Goal: Information Seeking & Learning: Learn about a topic

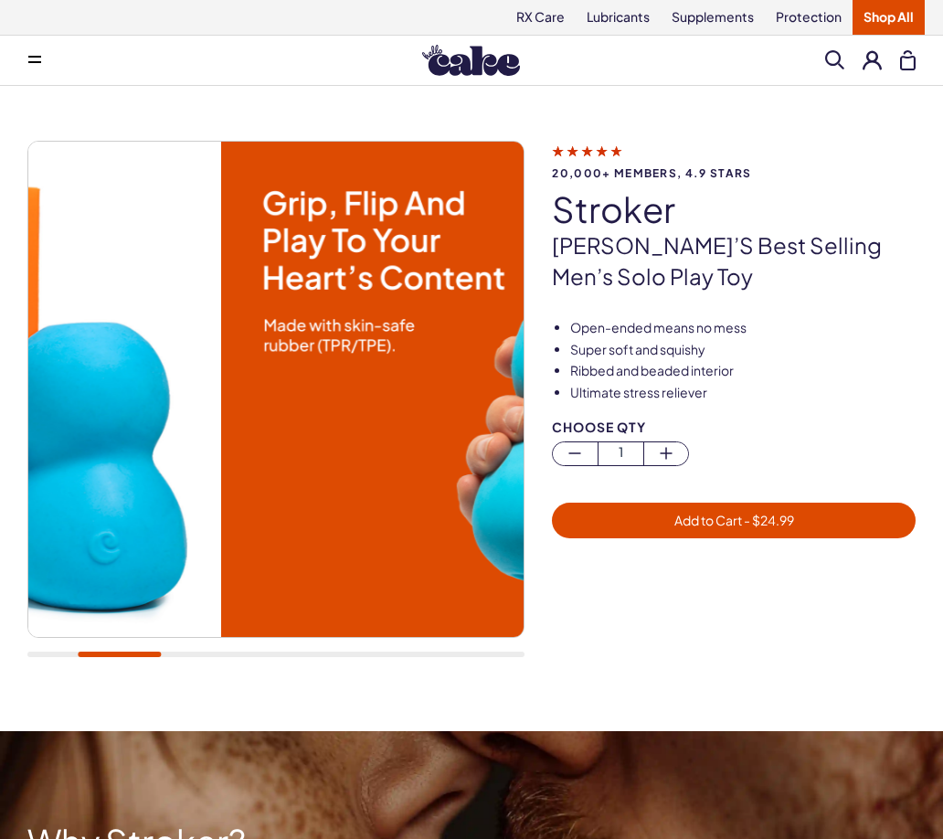
click at [454, 457] on img at bounding box center [468, 389] width 495 height 495
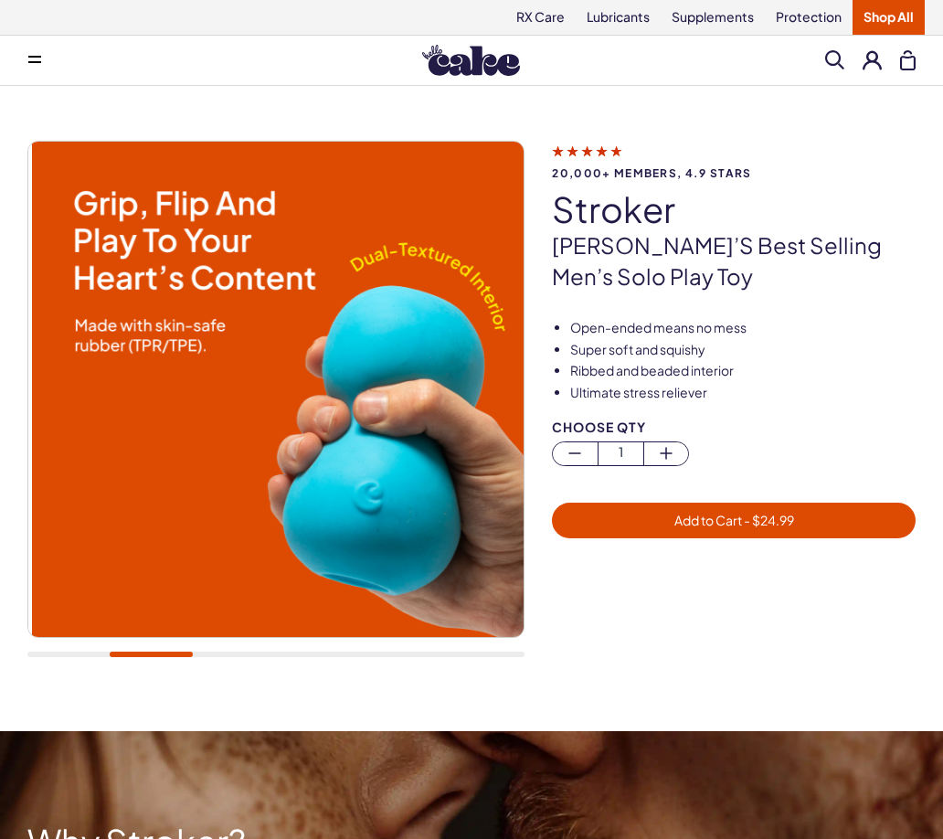
click at [90, 462] on img at bounding box center [279, 389] width 495 height 495
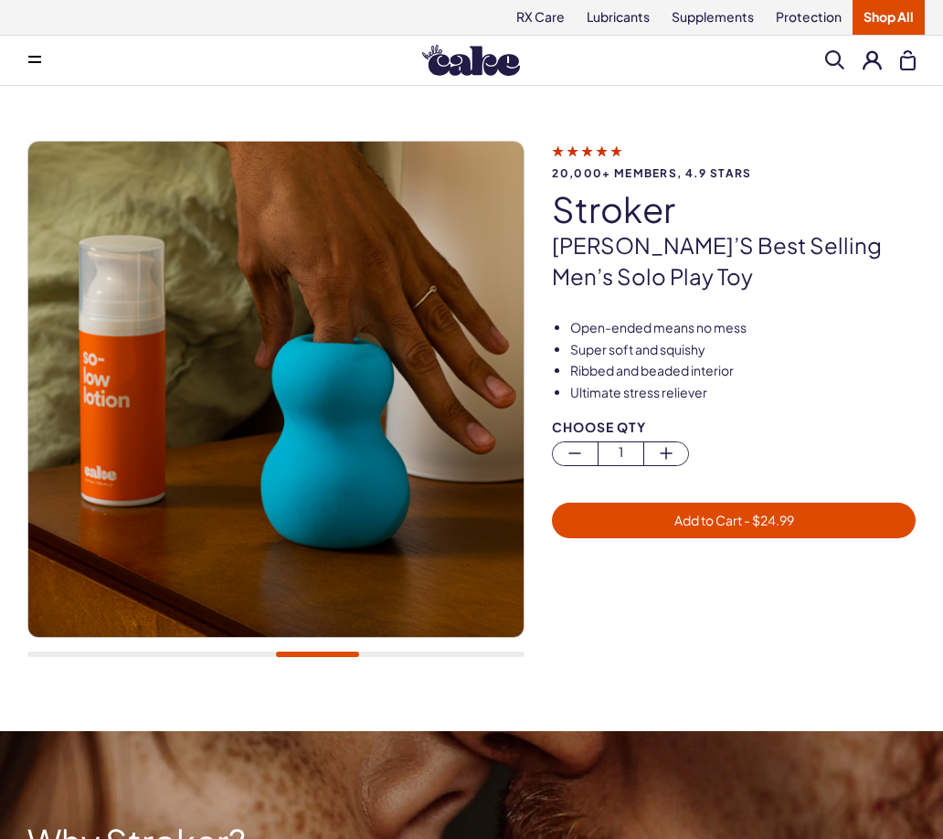
click at [433, 396] on img at bounding box center [275, 389] width 495 height 495
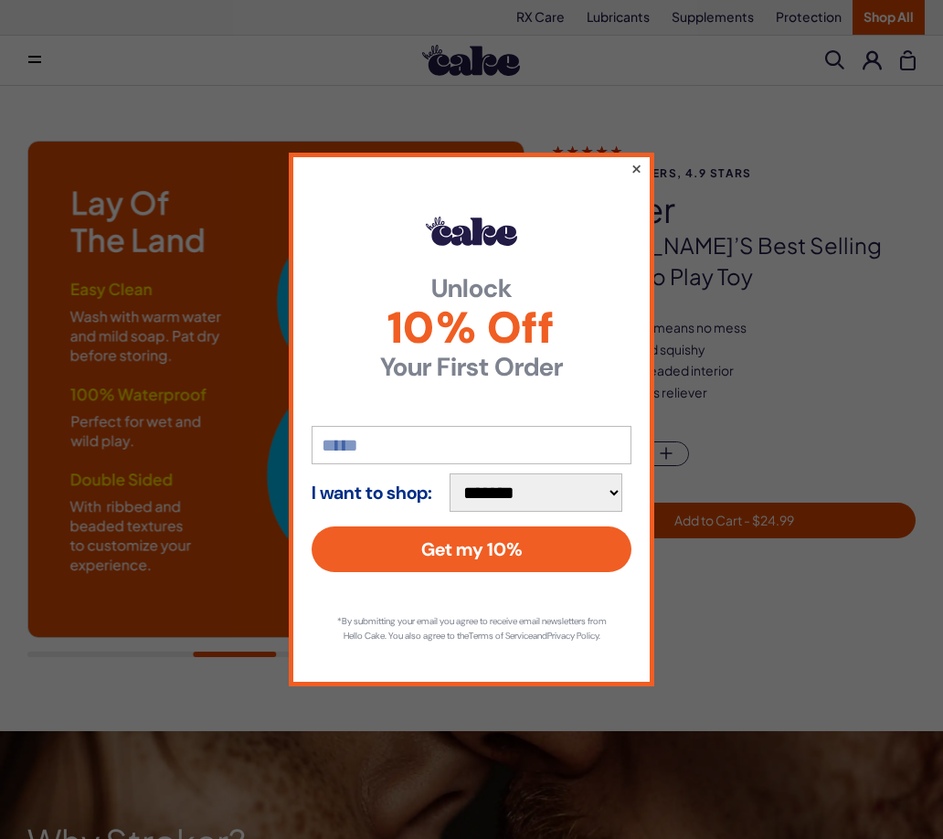
click at [638, 157] on button "×" at bounding box center [636, 168] width 12 height 22
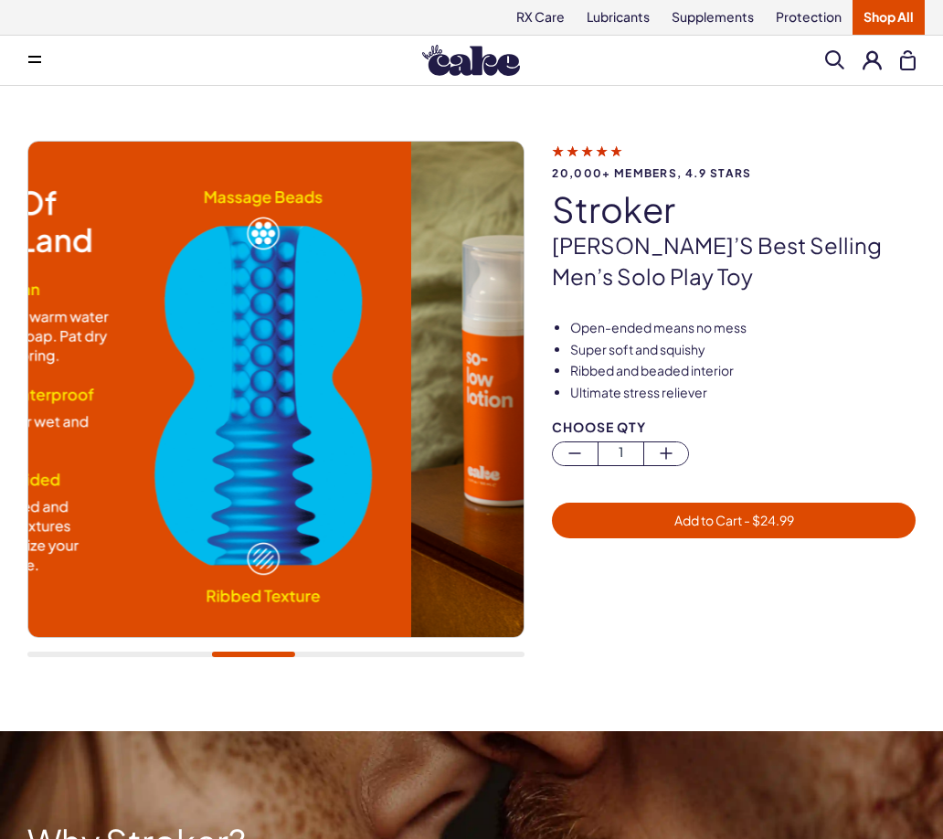
click at [143, 398] on img at bounding box center [163, 389] width 495 height 495
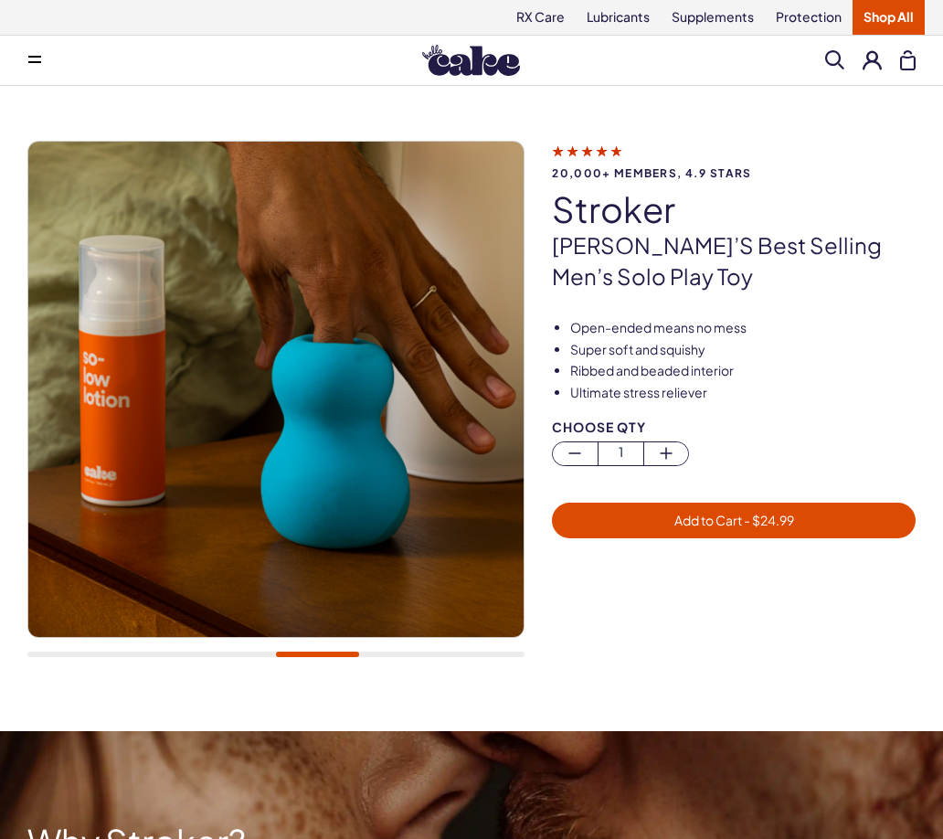
click at [240, 425] on img at bounding box center [275, 389] width 495 height 495
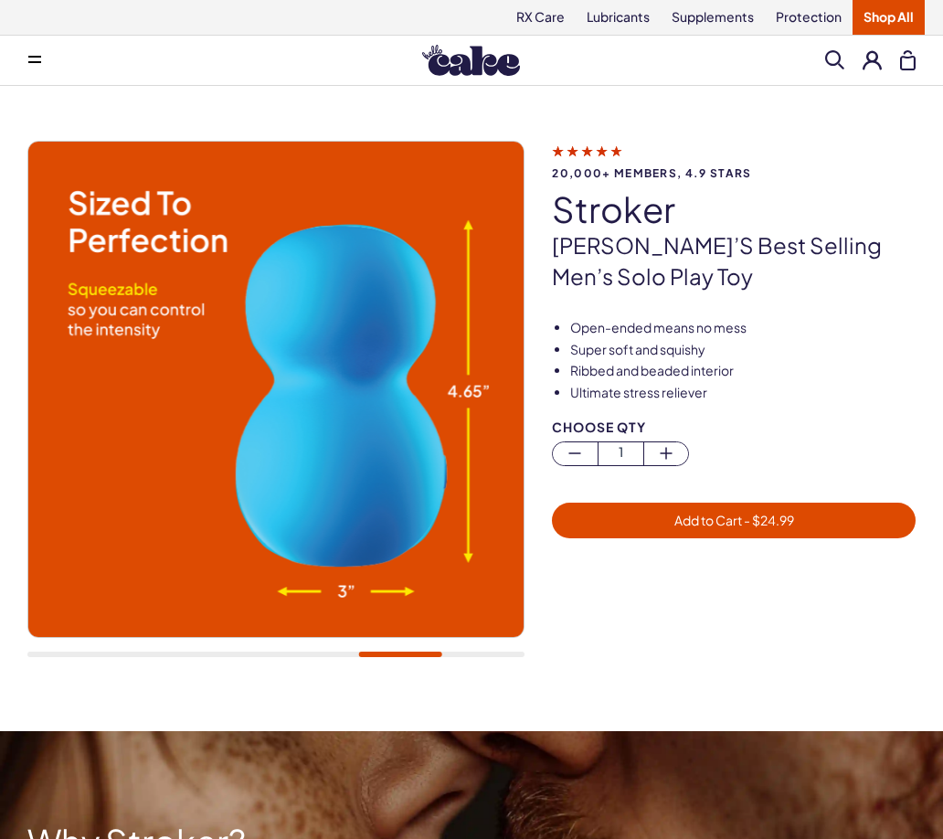
click at [90, 404] on img at bounding box center [275, 389] width 495 height 495
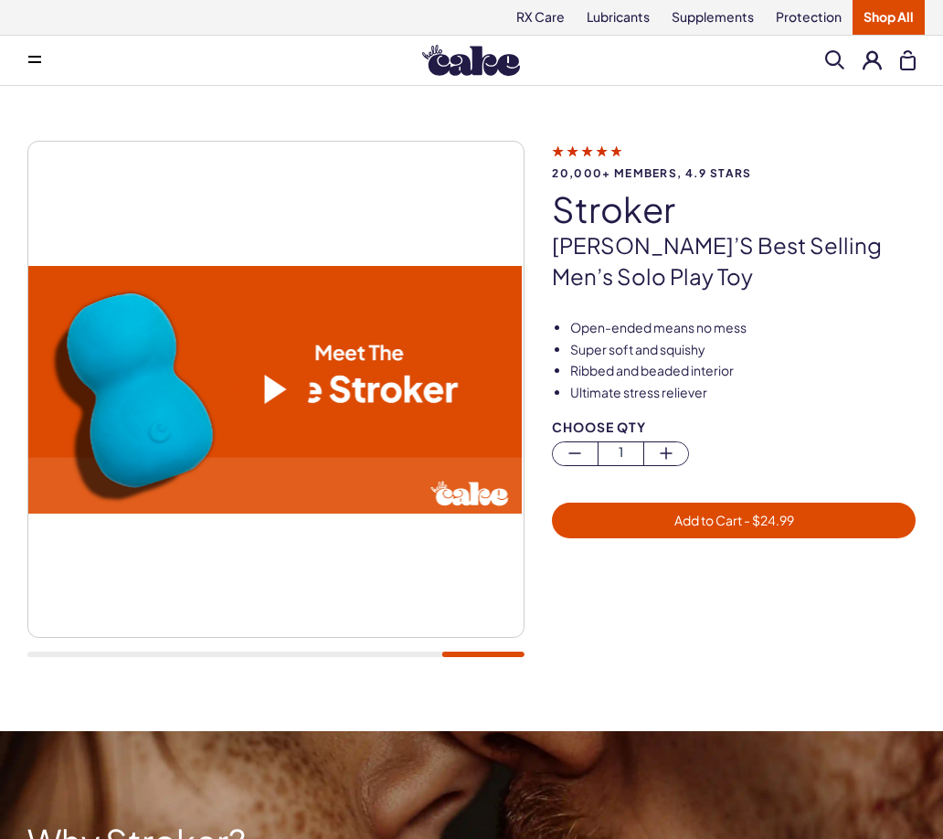
drag, startPoint x: 352, startPoint y: 405, endPoint x: 117, endPoint y: 395, distance: 235.0
click at [154, 386] on div at bounding box center [273, 390] width 495 height 248
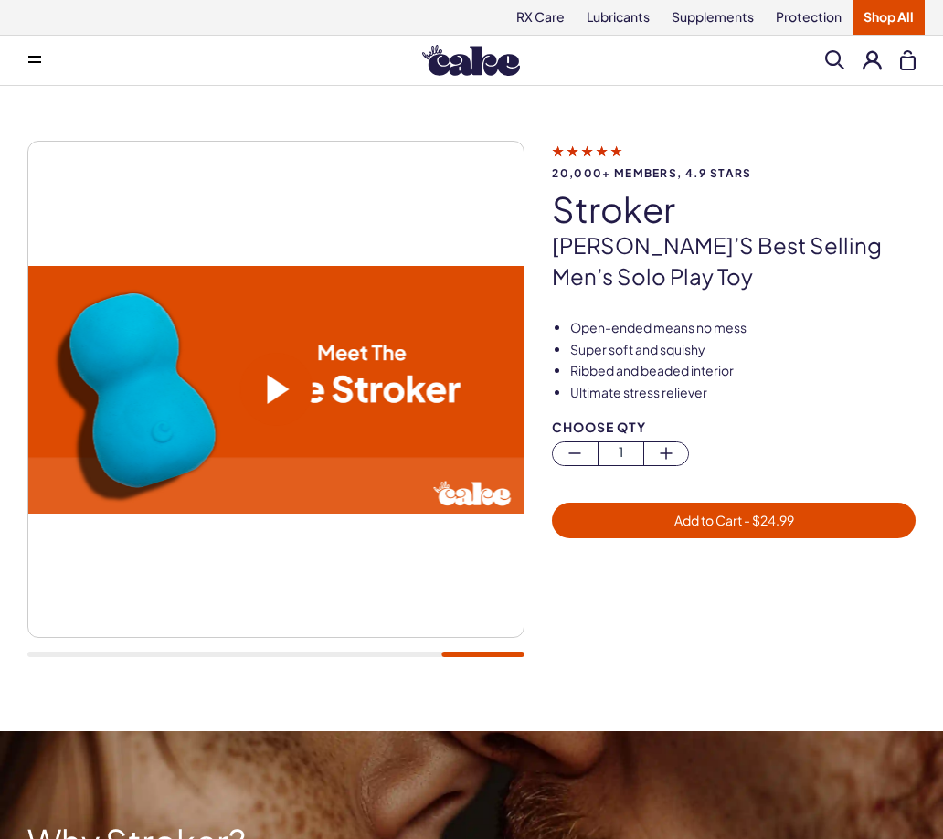
click at [269, 400] on span at bounding box center [278, 389] width 22 height 29
click at [42, 59] on button at bounding box center [34, 60] width 37 height 37
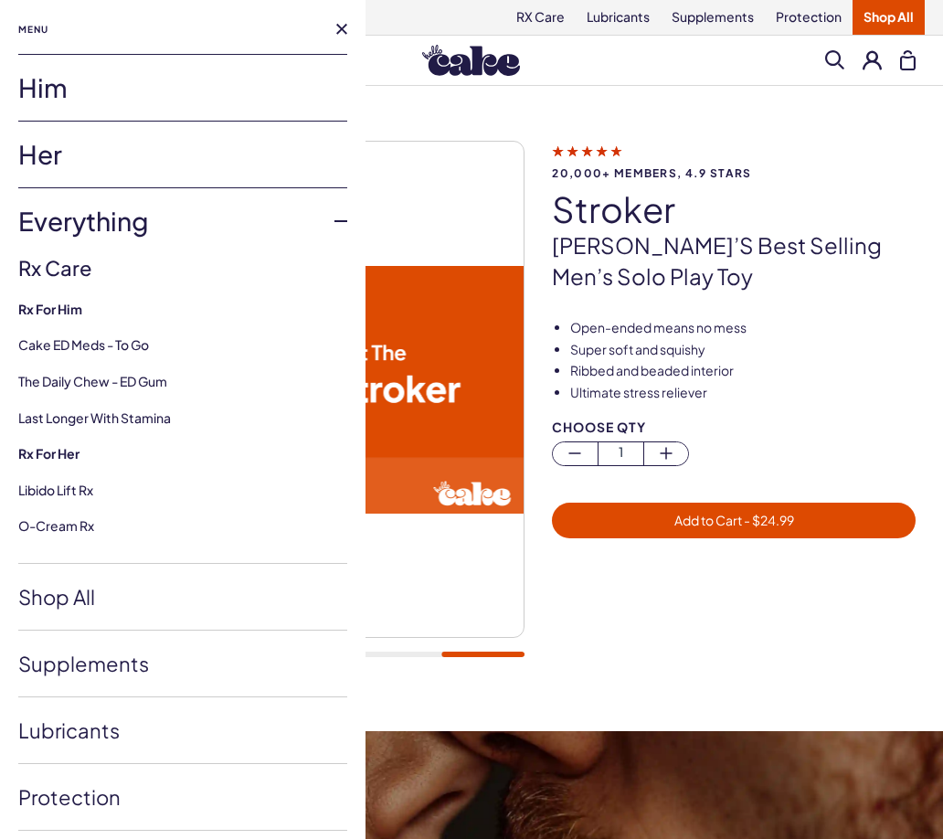
click at [334, 26] on nav "Menu Him Her Everything Rx Care Rx For Him Cake ED Meds - To Go The Daily Chew …" at bounding box center [182, 419] width 365 height 839
click at [336, 29] on button at bounding box center [341, 29] width 11 height 11
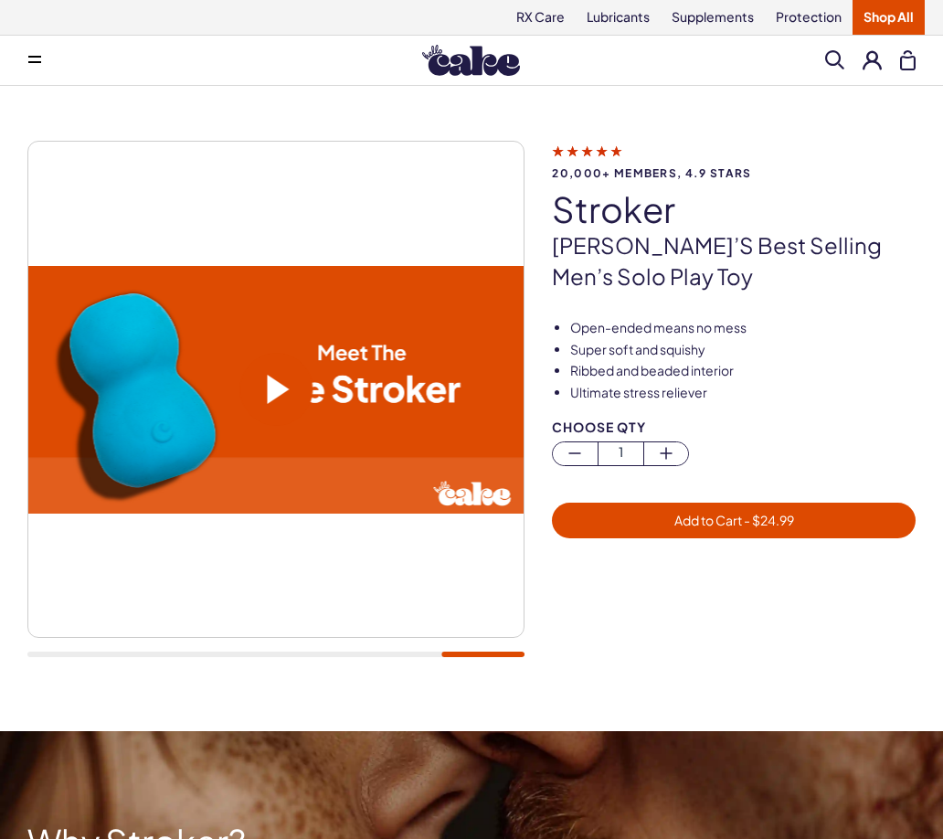
click at [33, 62] on icon at bounding box center [34, 62] width 13 height 2
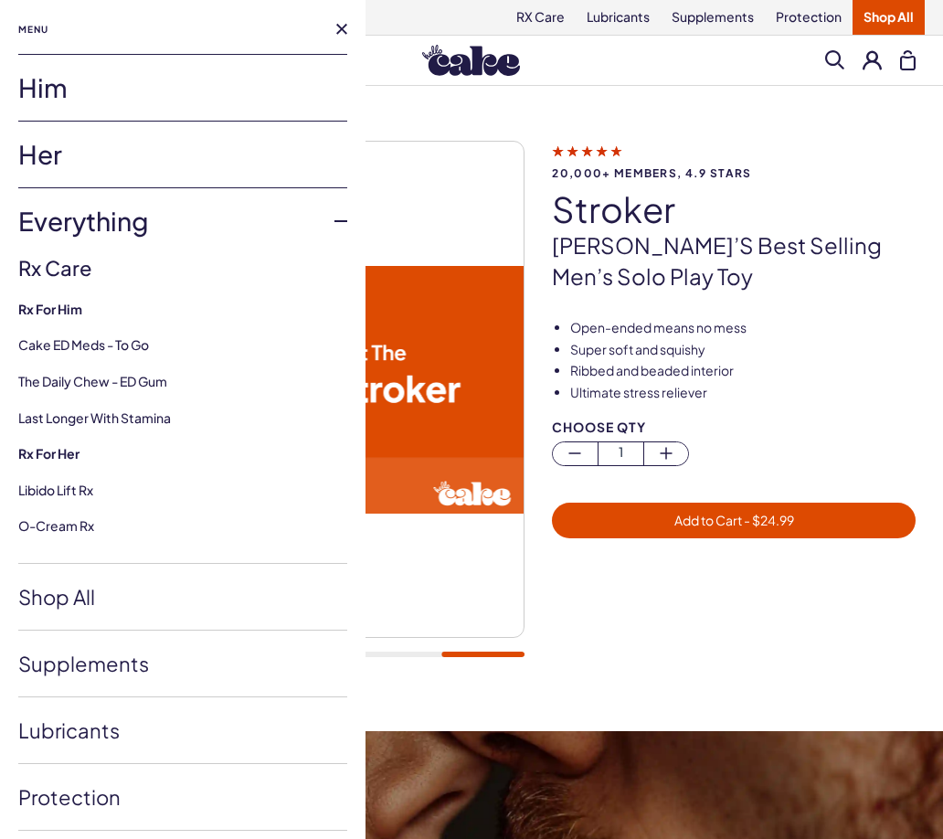
click at [859, 153] on div "20,000+ members, 4.9 stars stroker Cake’s best selling men’s solo play toy" at bounding box center [747, 216] width 391 height 151
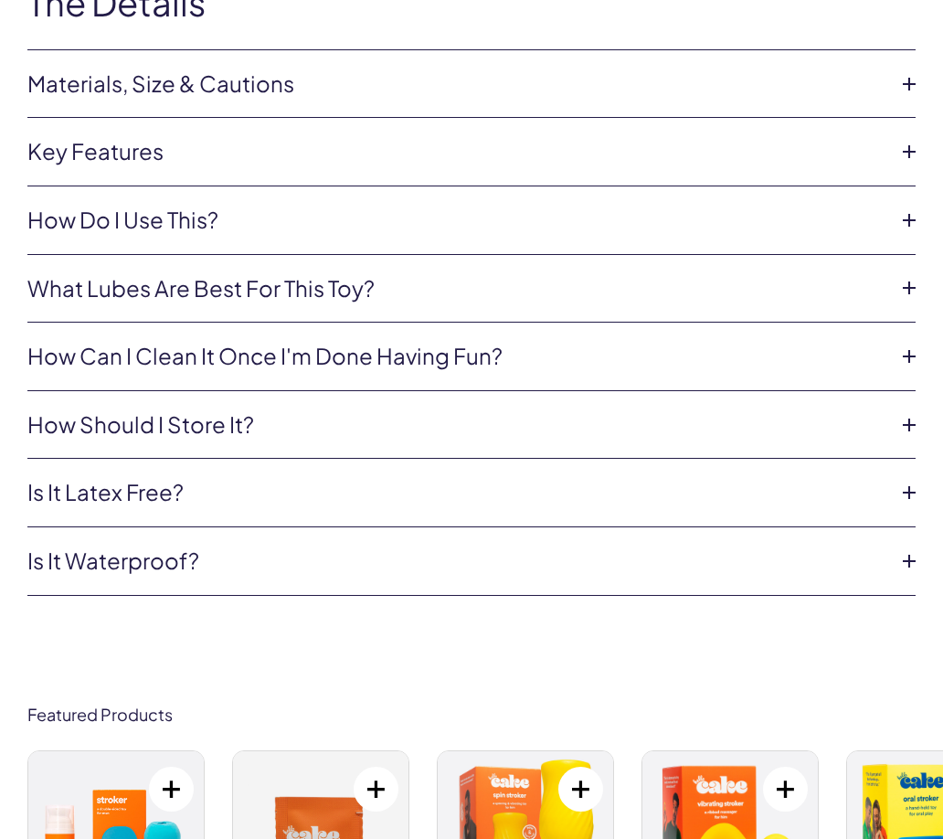
scroll to position [6221, 0]
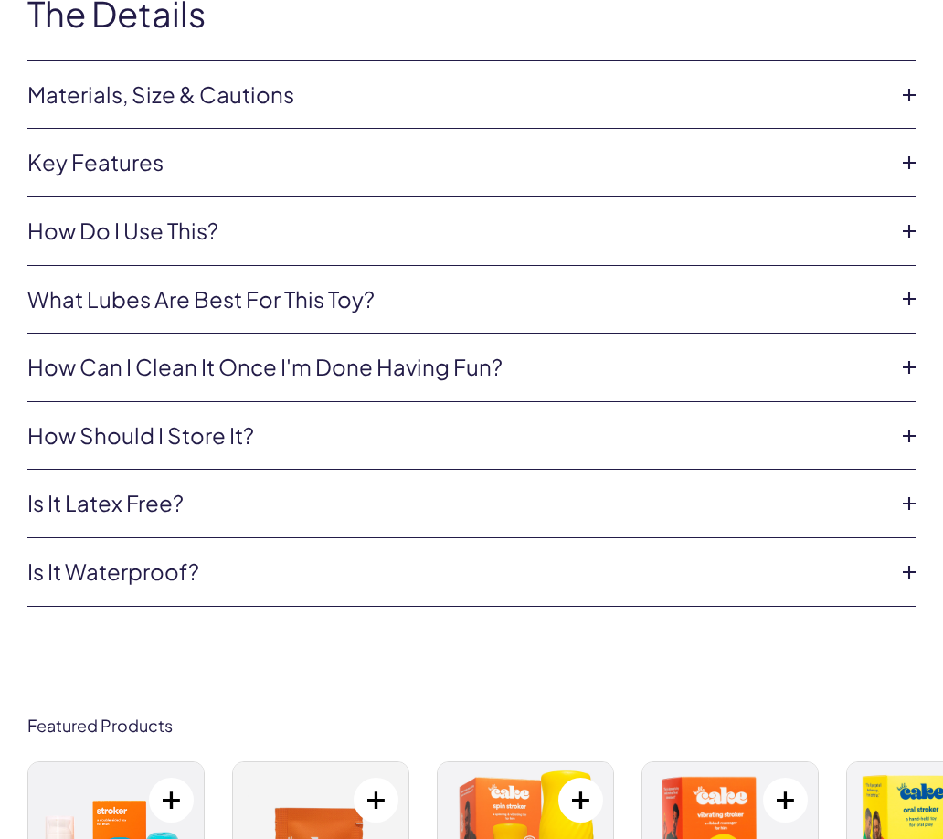
click at [127, 579] on link "Is it waterproof?" at bounding box center [456, 571] width 859 height 31
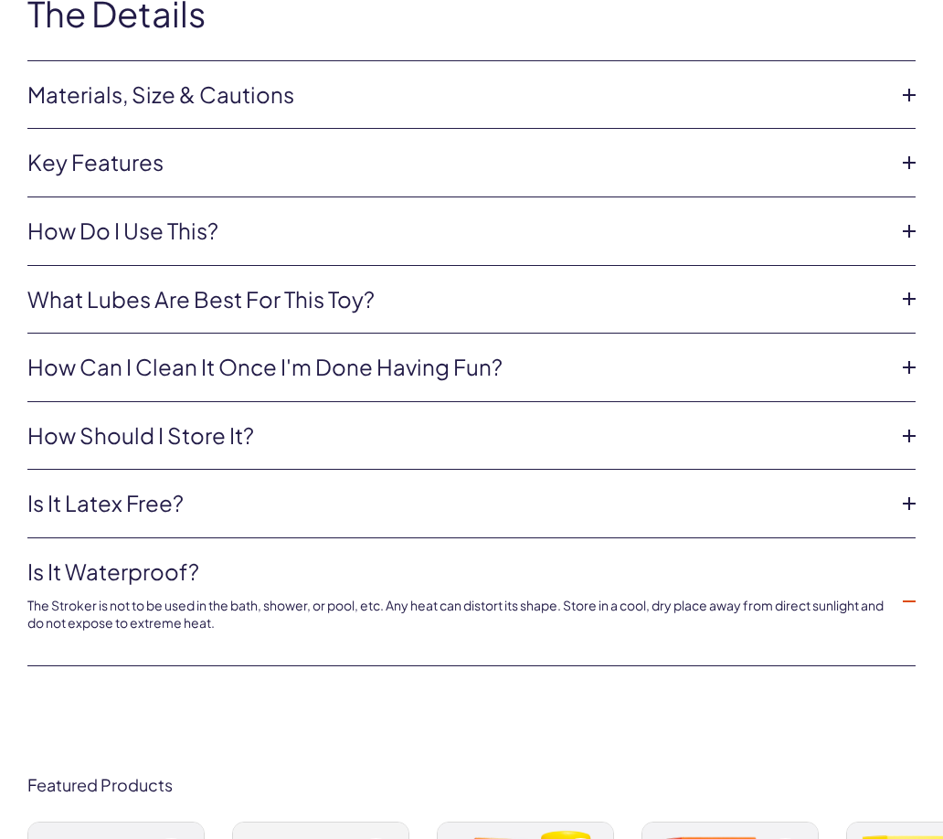
click at [165, 579] on link "Is it waterproof?" at bounding box center [456, 571] width 859 height 31
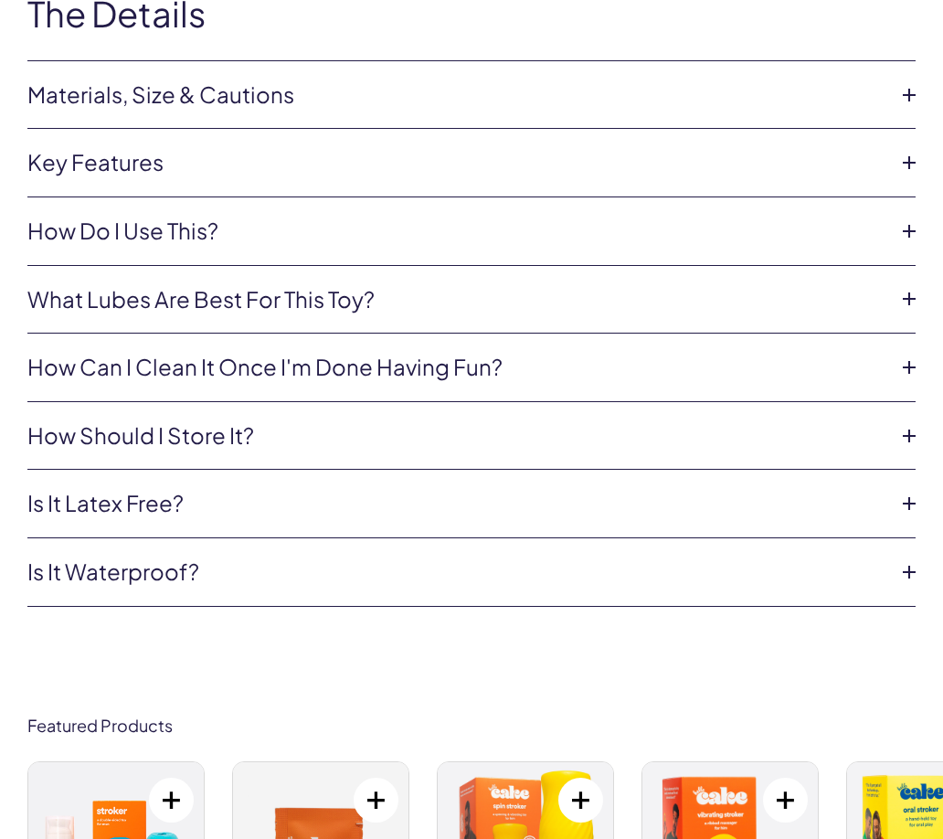
click at [201, 503] on link "Is it latex free?" at bounding box center [456, 503] width 859 height 31
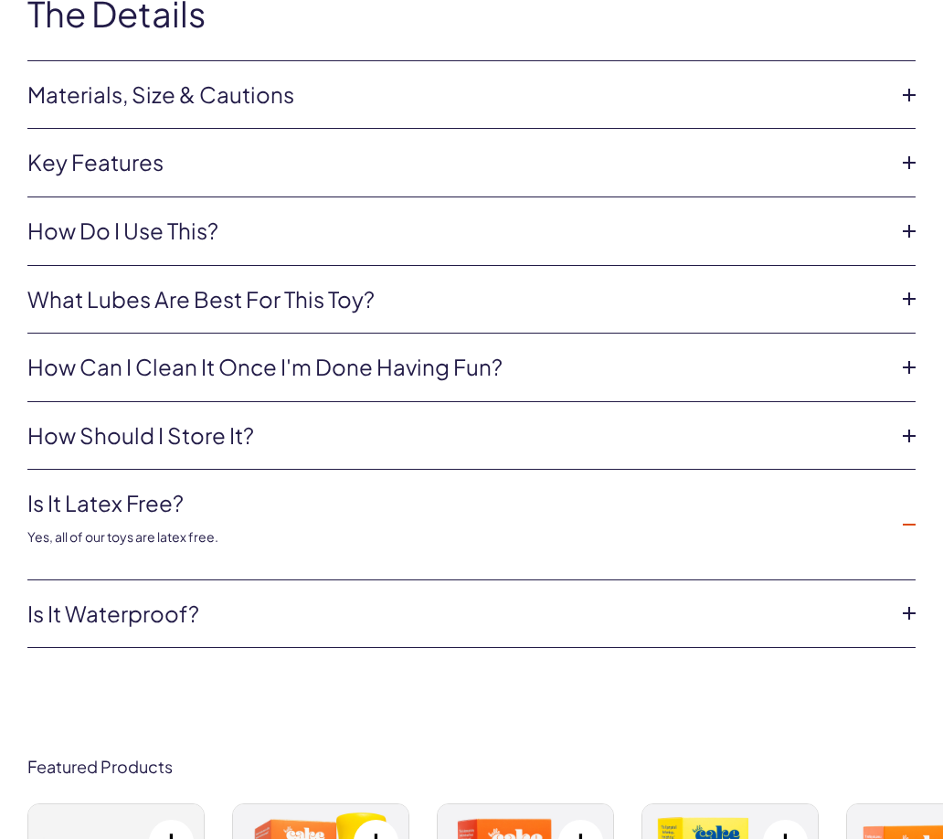
click at [201, 503] on link "Is it latex free?" at bounding box center [456, 503] width 859 height 31
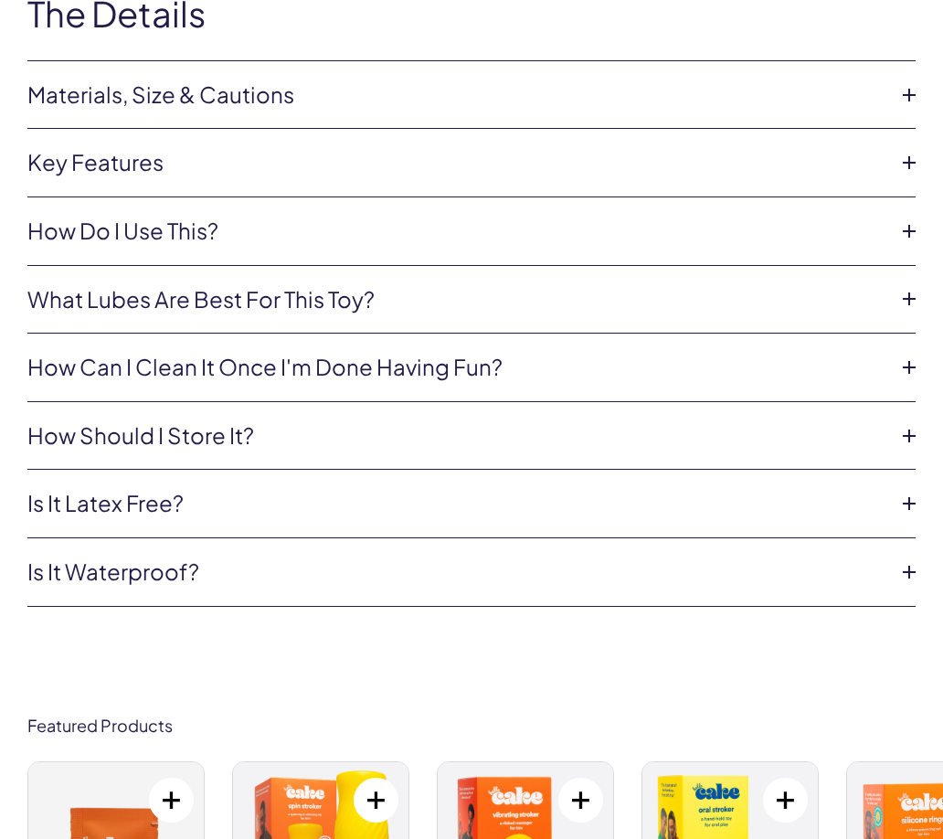
click at [224, 441] on link "How should I store it?" at bounding box center [456, 435] width 859 height 31
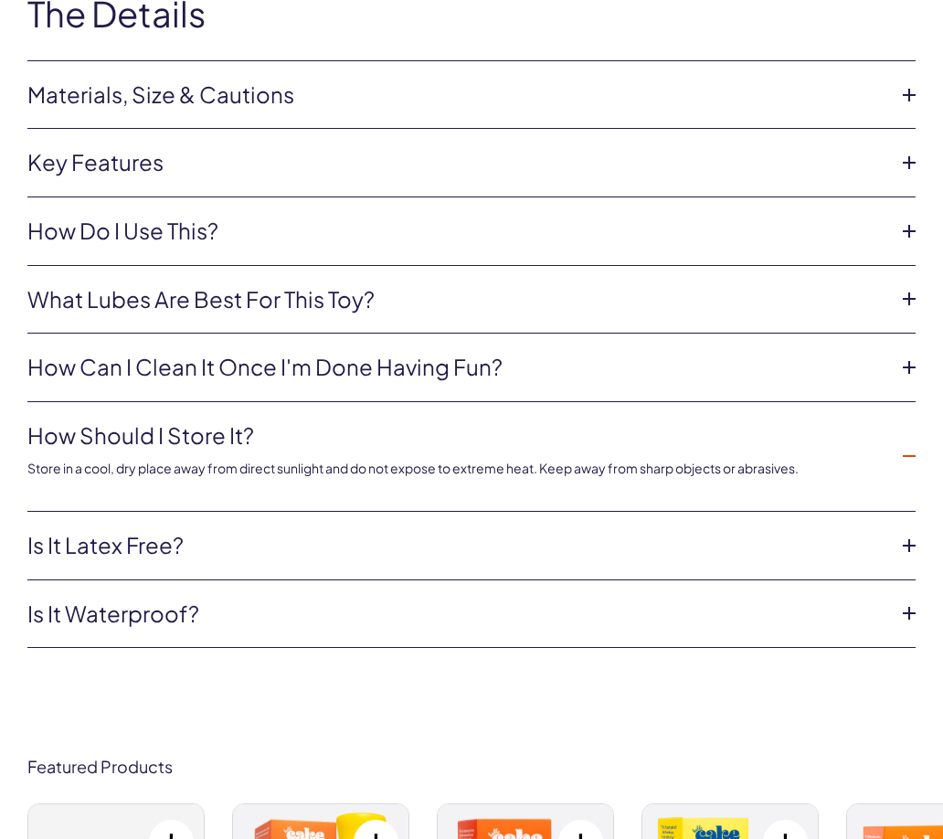
click at [224, 441] on link "How should I store it?" at bounding box center [456, 435] width 859 height 31
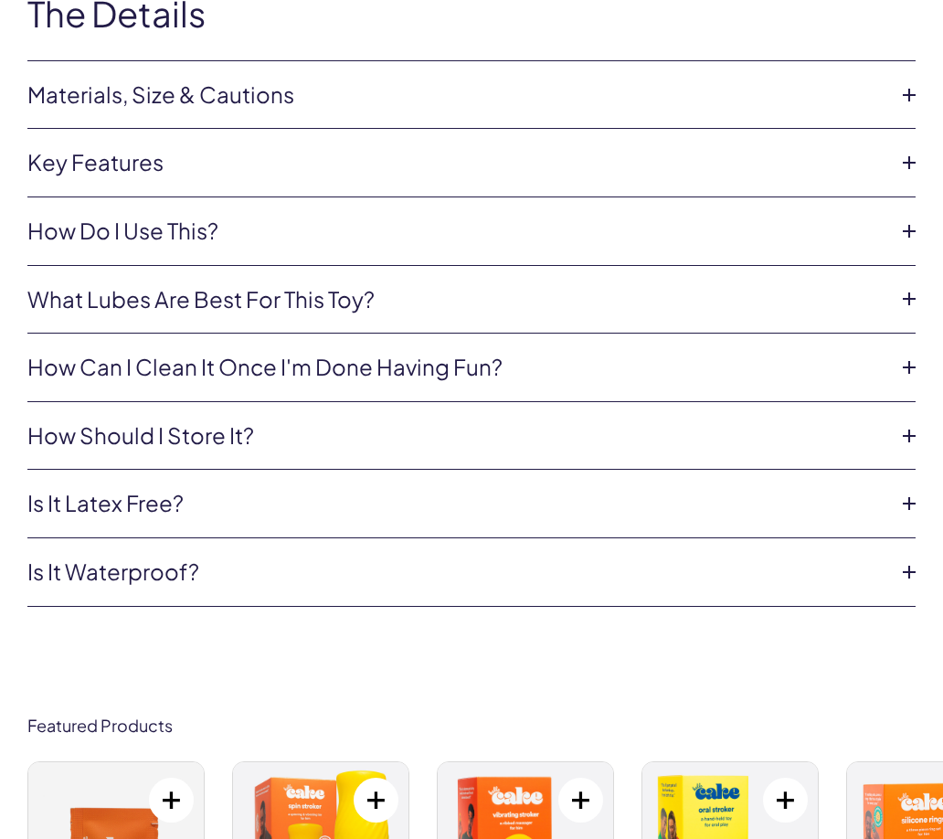
click at [237, 367] on link "How can i clean it once I'm done having fun?" at bounding box center [456, 367] width 859 height 31
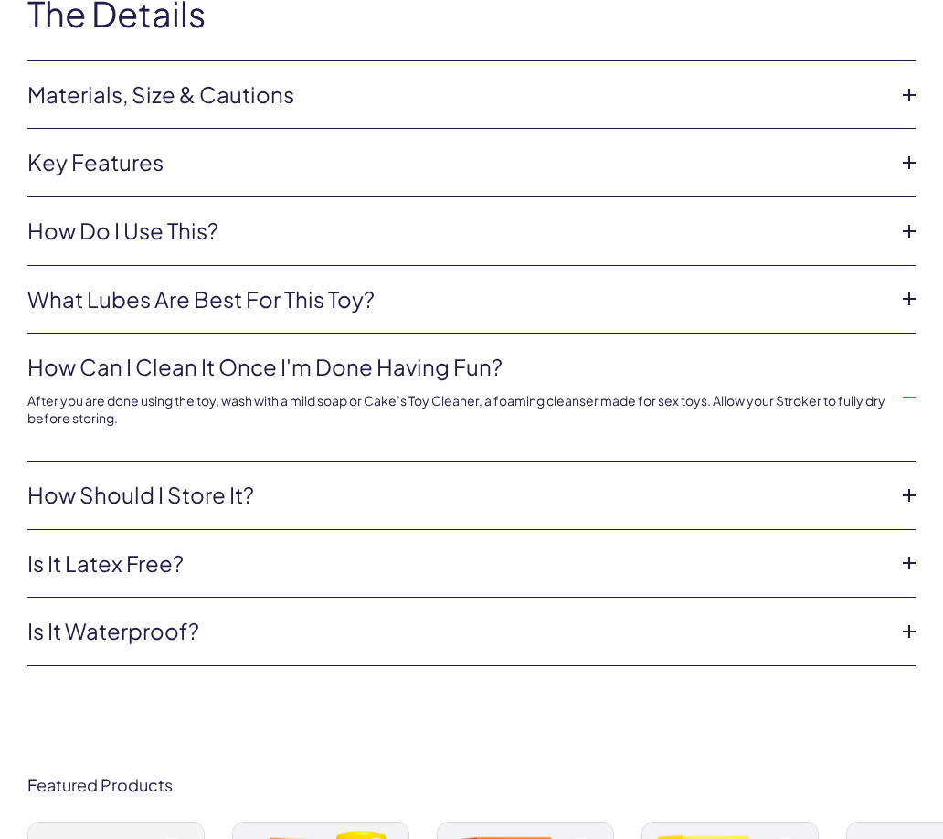
click at [237, 367] on link "How can i clean it once I'm done having fun?" at bounding box center [456, 367] width 859 height 31
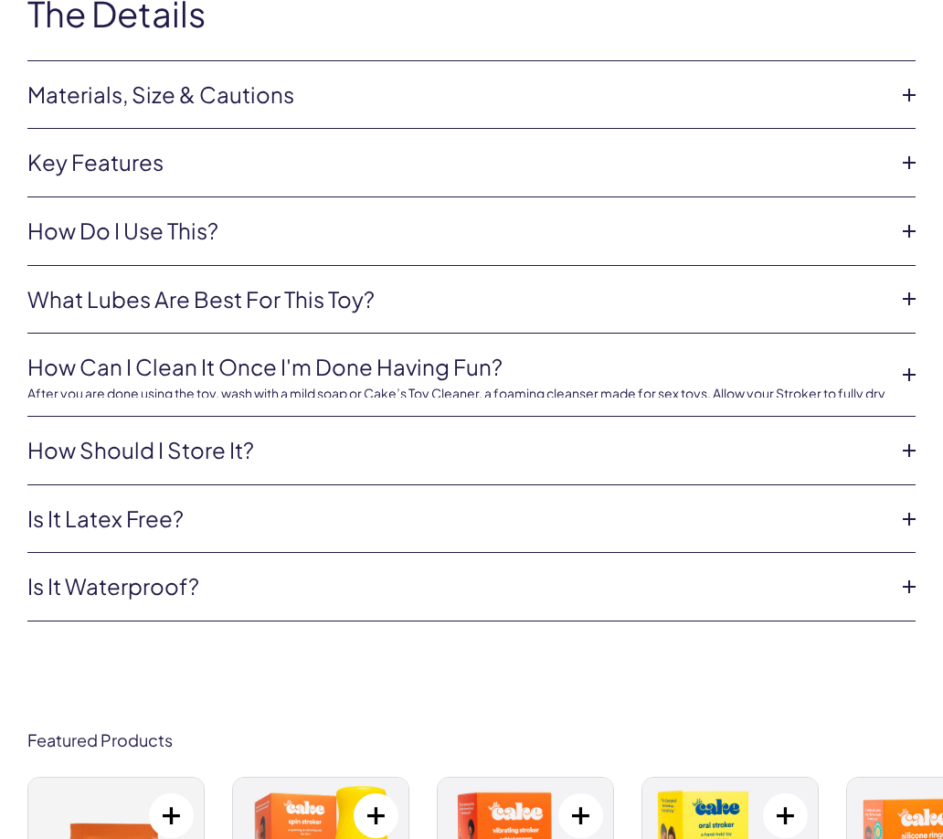
click at [230, 304] on link "What lubes are best for this toy?" at bounding box center [456, 299] width 859 height 31
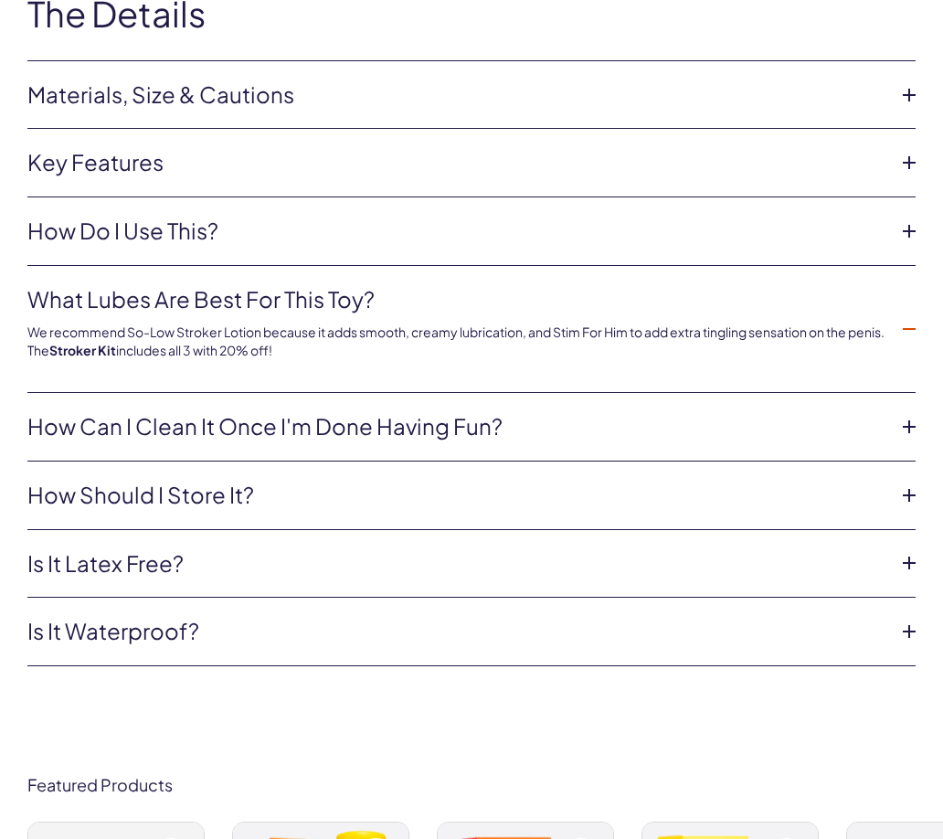
drag, startPoint x: 200, startPoint y: 249, endPoint x: 189, endPoint y: 217, distance: 33.8
click at [200, 248] on li "How do i use this? Insert your penis through one of the openings to experience …" at bounding box center [471, 231] width 888 height 69
click at [167, 150] on link "Key features" at bounding box center [456, 162] width 859 height 31
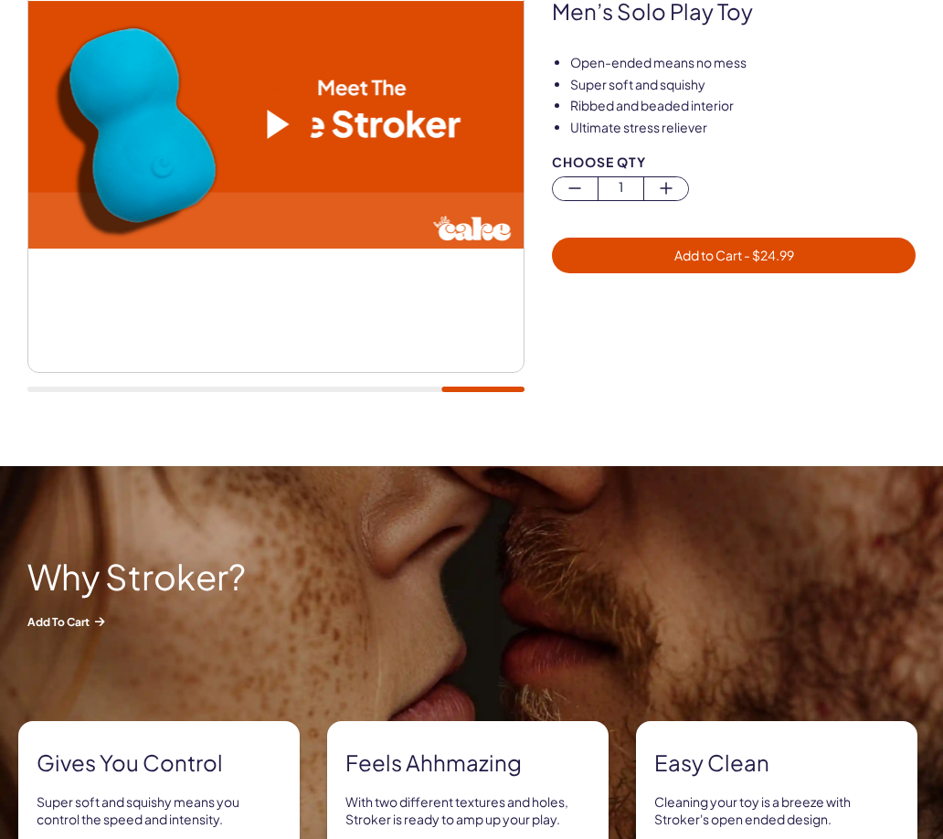
scroll to position [0, 0]
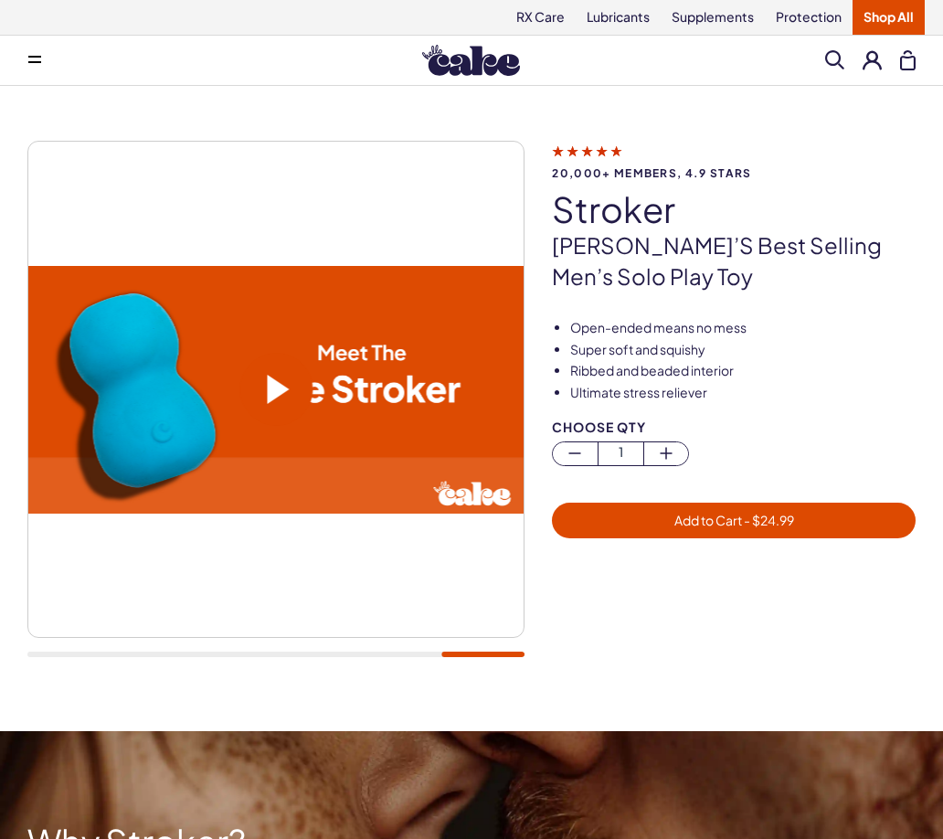
click at [35, 60] on span at bounding box center [34, 60] width 13 height 9
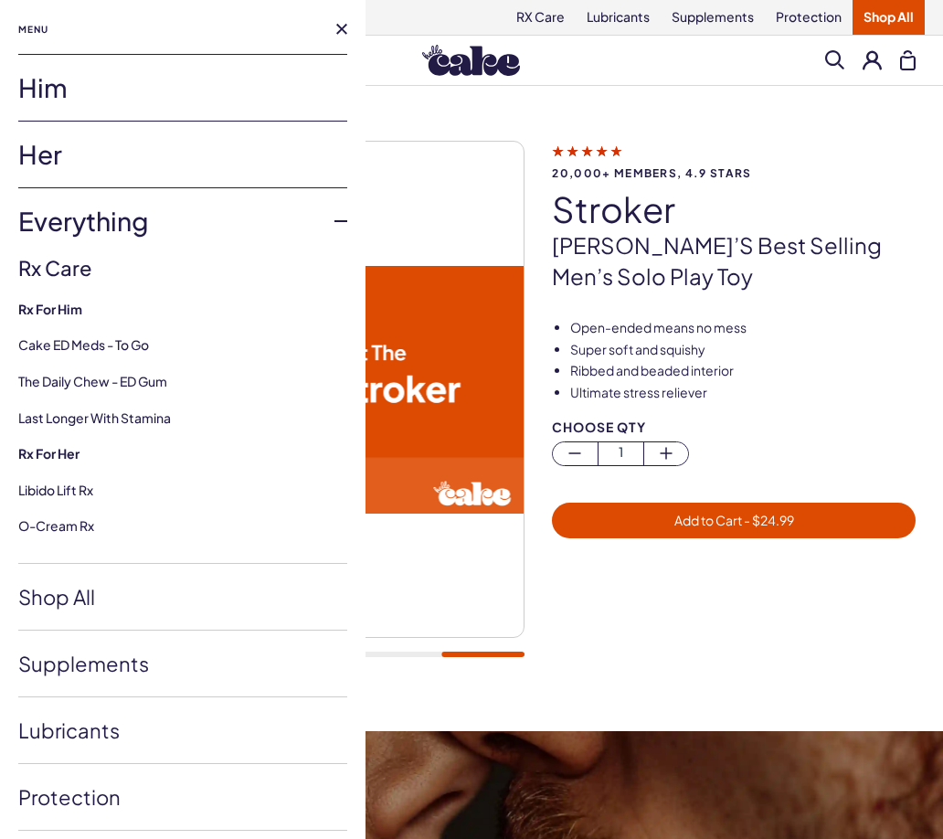
click at [78, 100] on link "Him" at bounding box center [182, 88] width 329 height 66
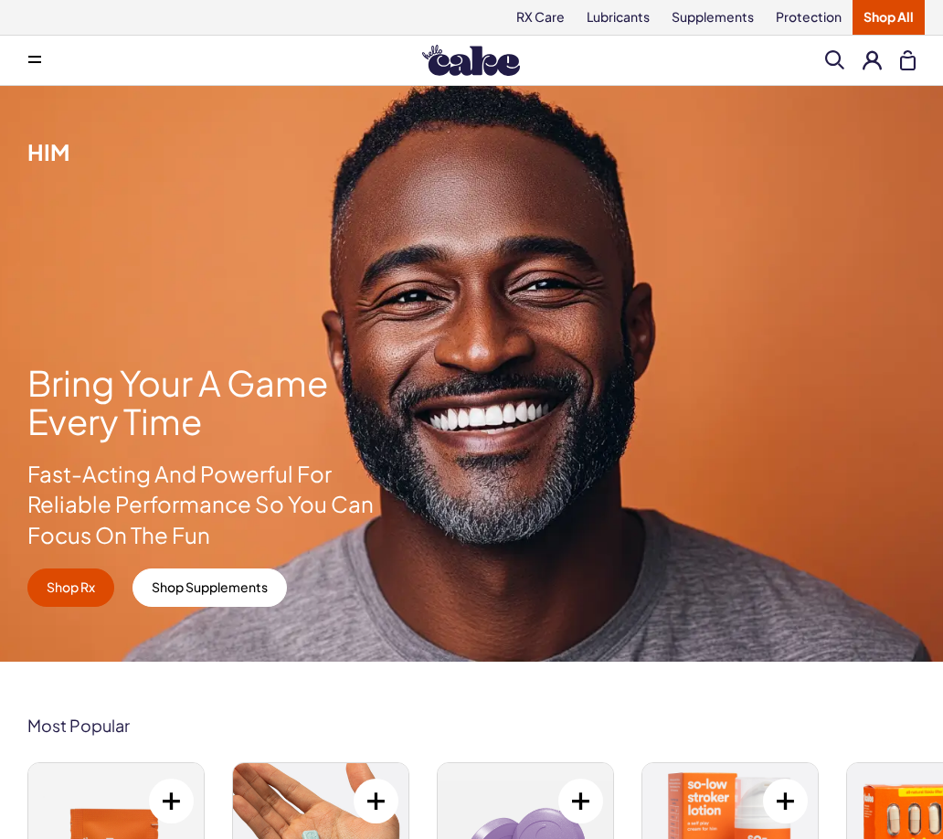
click at [36, 65] on button at bounding box center [34, 60] width 37 height 37
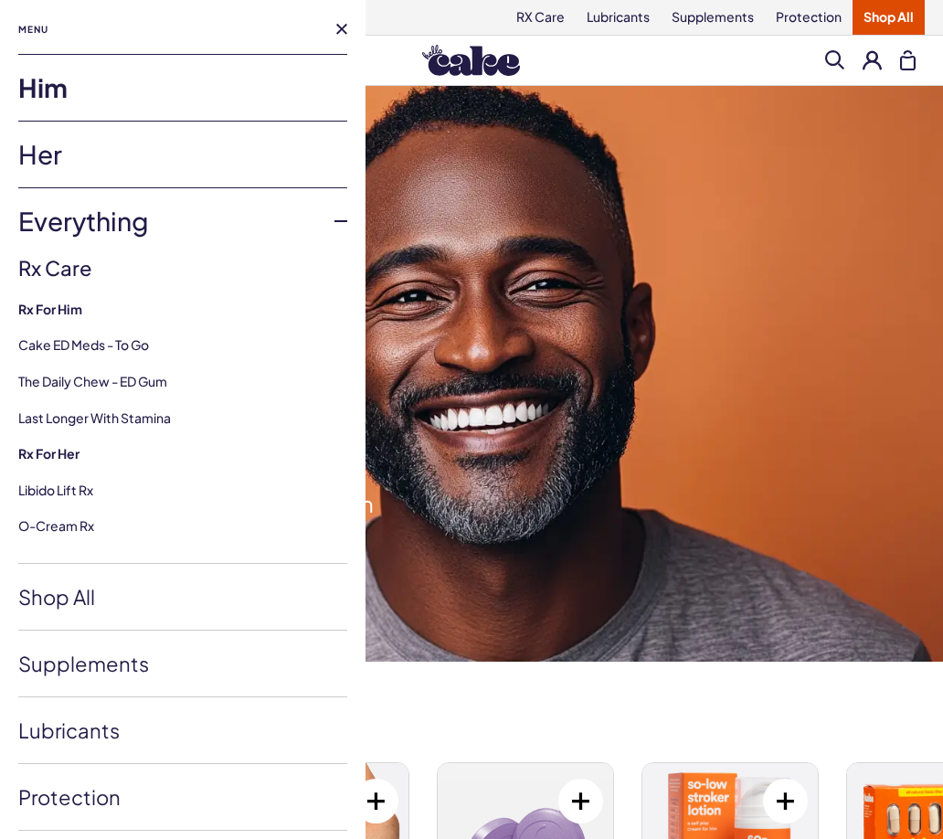
click at [75, 152] on link "Her" at bounding box center [182, 154] width 329 height 66
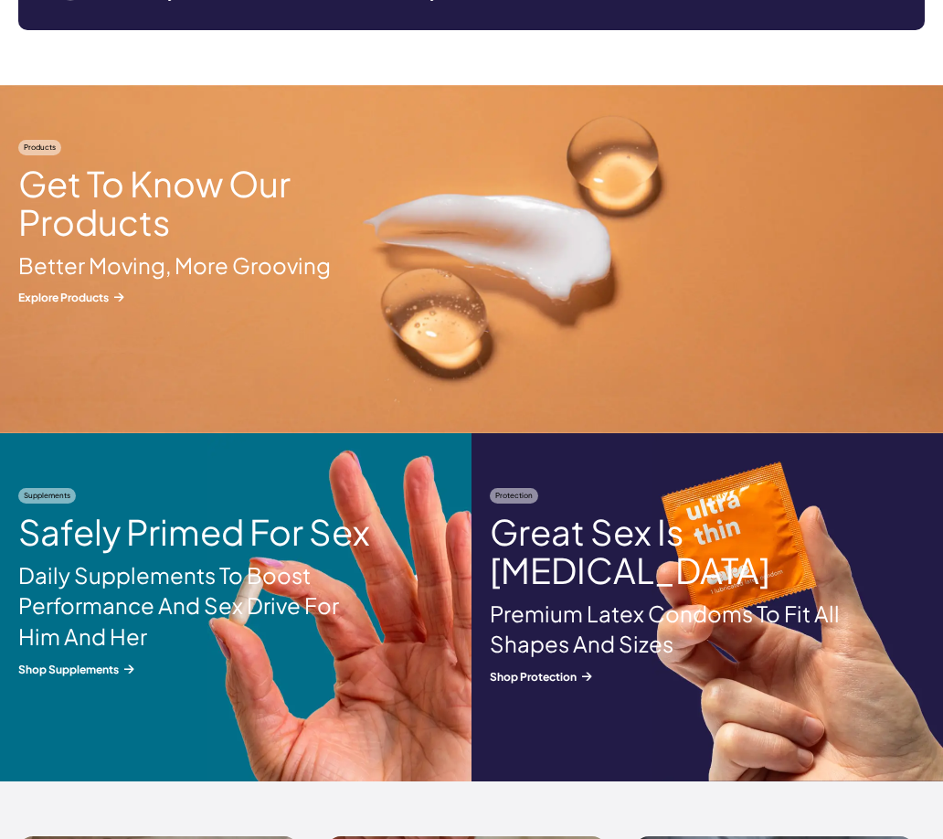
scroll to position [1918, 0]
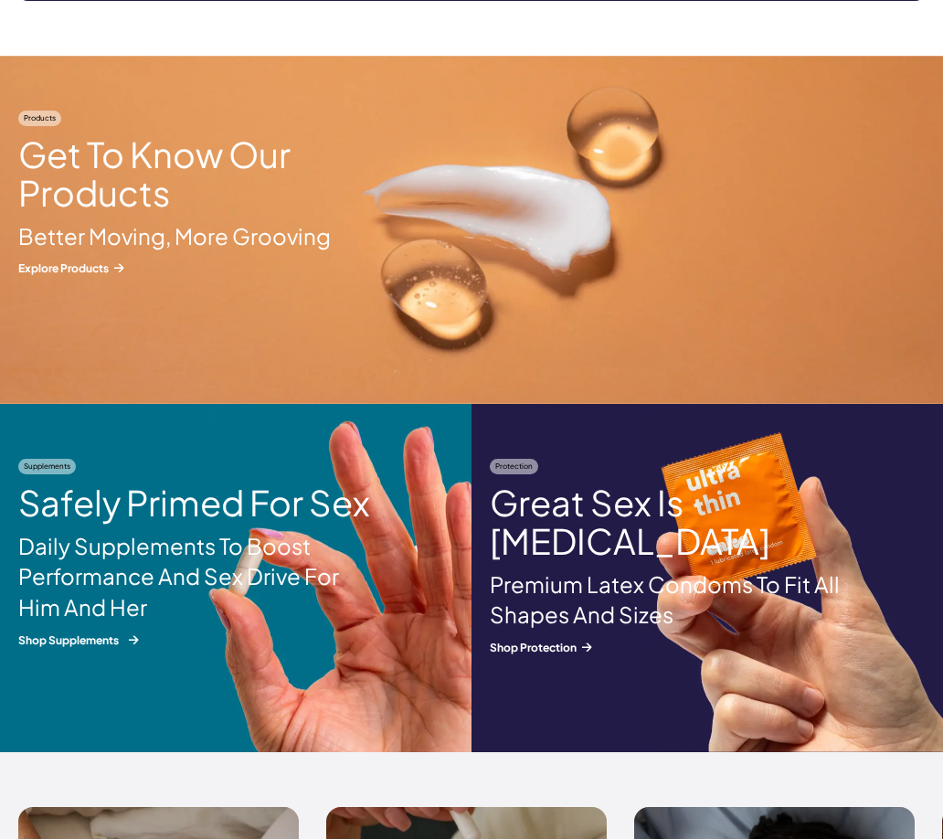
click at [141, 645] on div "Supplements Safely Primed For Sex Daily Supplements To Boost Performance And Se…" at bounding box center [201, 553] width 402 height 189
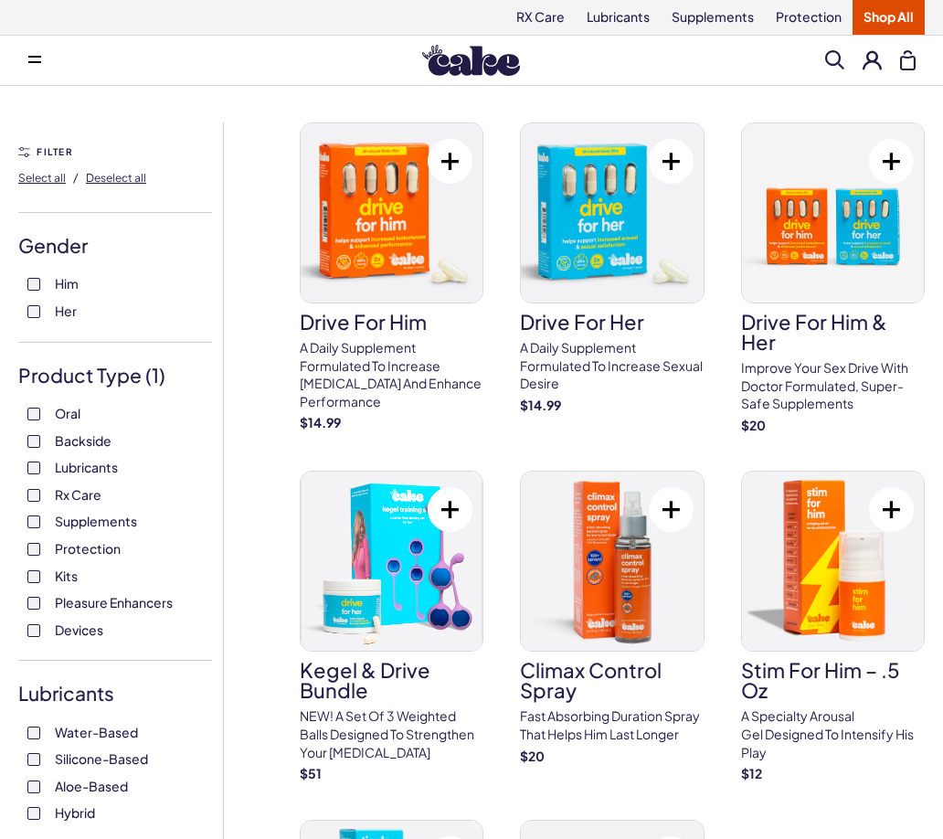
click at [54, 436] on label "Backside" at bounding box center [114, 441] width 175 height 18
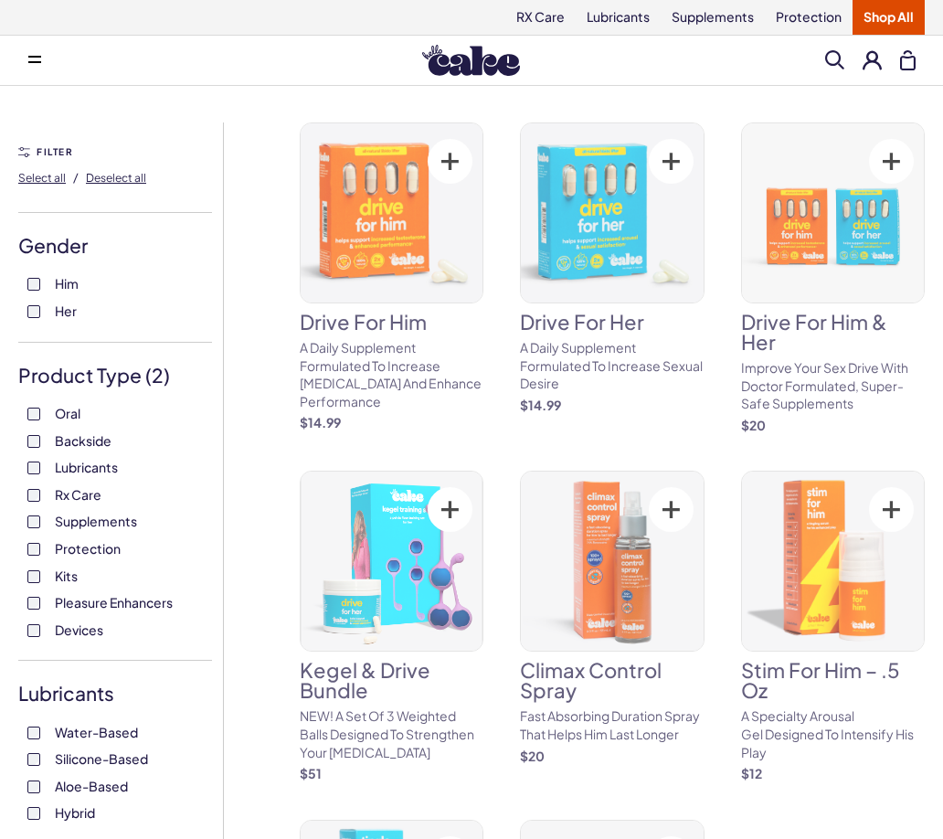
click at [63, 438] on span "Backside" at bounding box center [83, 440] width 57 height 24
click at [75, 440] on span "Backside" at bounding box center [83, 440] width 57 height 24
click at [85, 473] on span "Lubricants" at bounding box center [86, 467] width 63 height 24
click at [85, 469] on span "Lubricants" at bounding box center [86, 467] width 63 height 24
click at [85, 449] on span "Backside" at bounding box center [83, 440] width 57 height 24
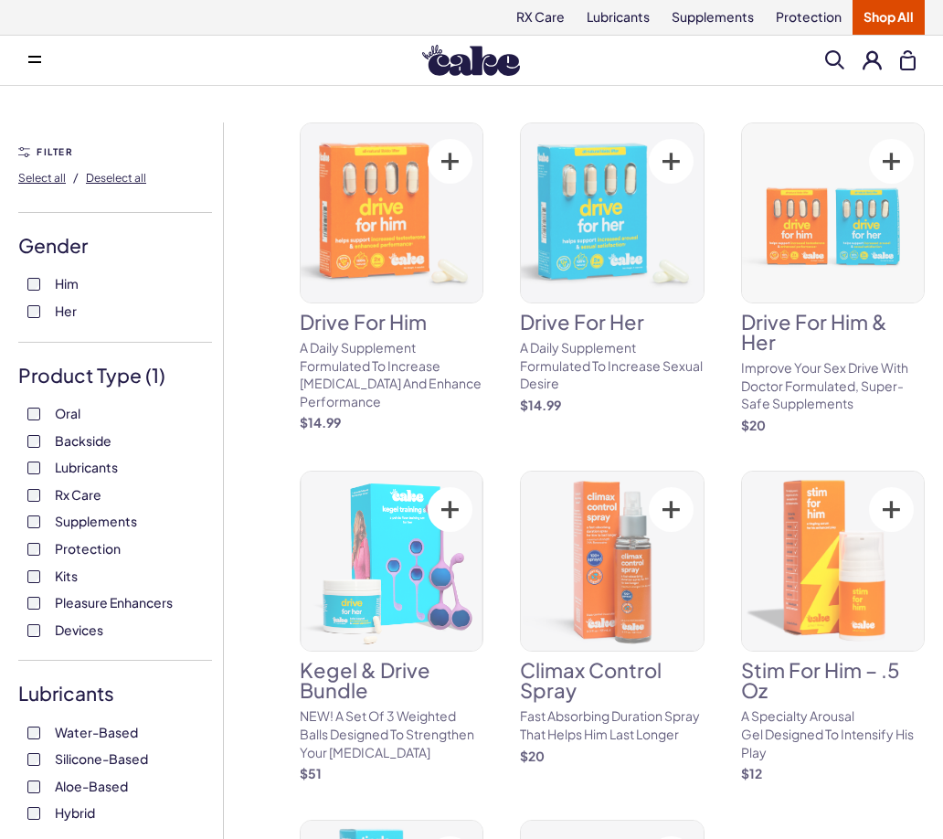
click at [84, 488] on span "Rx Care" at bounding box center [78, 494] width 47 height 24
drag, startPoint x: 84, startPoint y: 488, endPoint x: 89, endPoint y: 499, distance: 11.9
click at [84, 490] on span "Rx Care" at bounding box center [78, 494] width 47 height 24
click at [84, 526] on span "Supplements" at bounding box center [96, 521] width 82 height 24
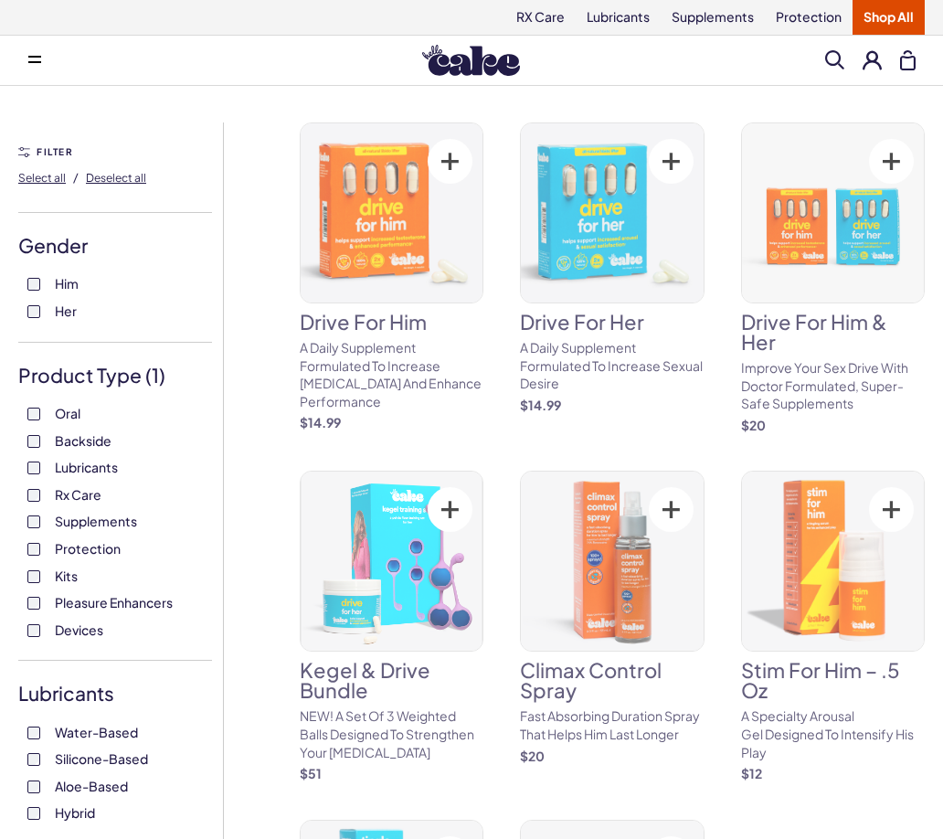
click at [86, 554] on span "Protection" at bounding box center [88, 548] width 66 height 24
click at [89, 551] on span "Protection" at bounding box center [88, 548] width 66 height 24
click at [67, 578] on span "Kits" at bounding box center [66, 576] width 23 height 24
click at [79, 602] on span "Pleasure Enhancers" at bounding box center [114, 602] width 118 height 24
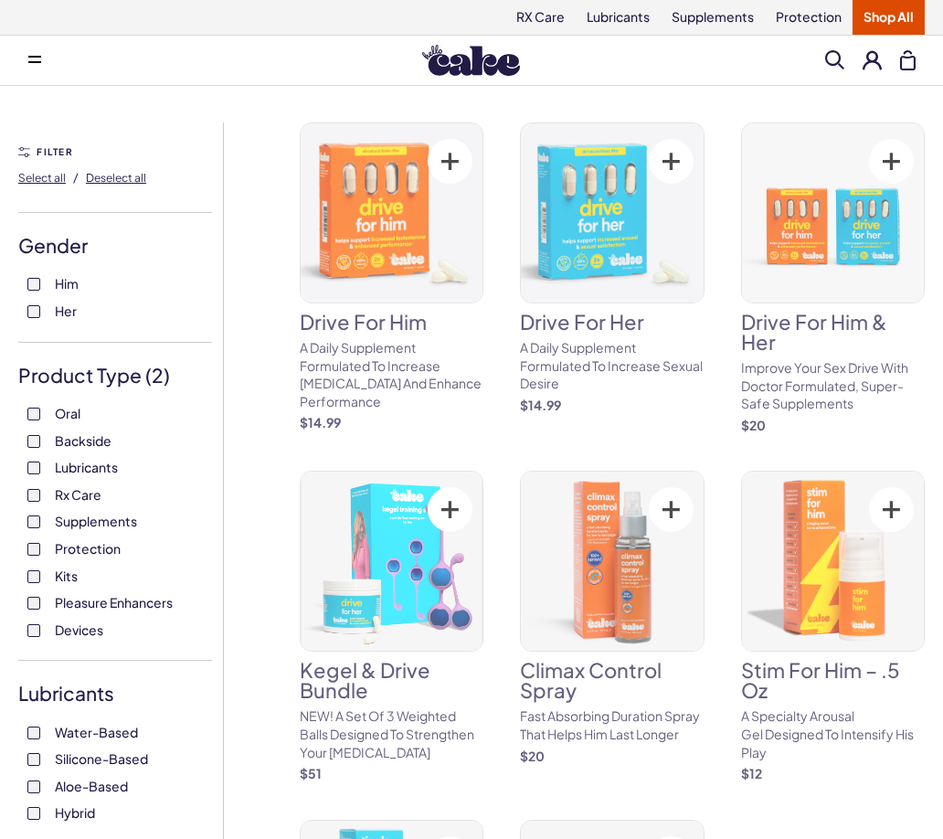
click at [80, 629] on span "Devices" at bounding box center [79, 630] width 48 height 24
click at [81, 597] on span "Pleasure Enhancers" at bounding box center [114, 602] width 118 height 24
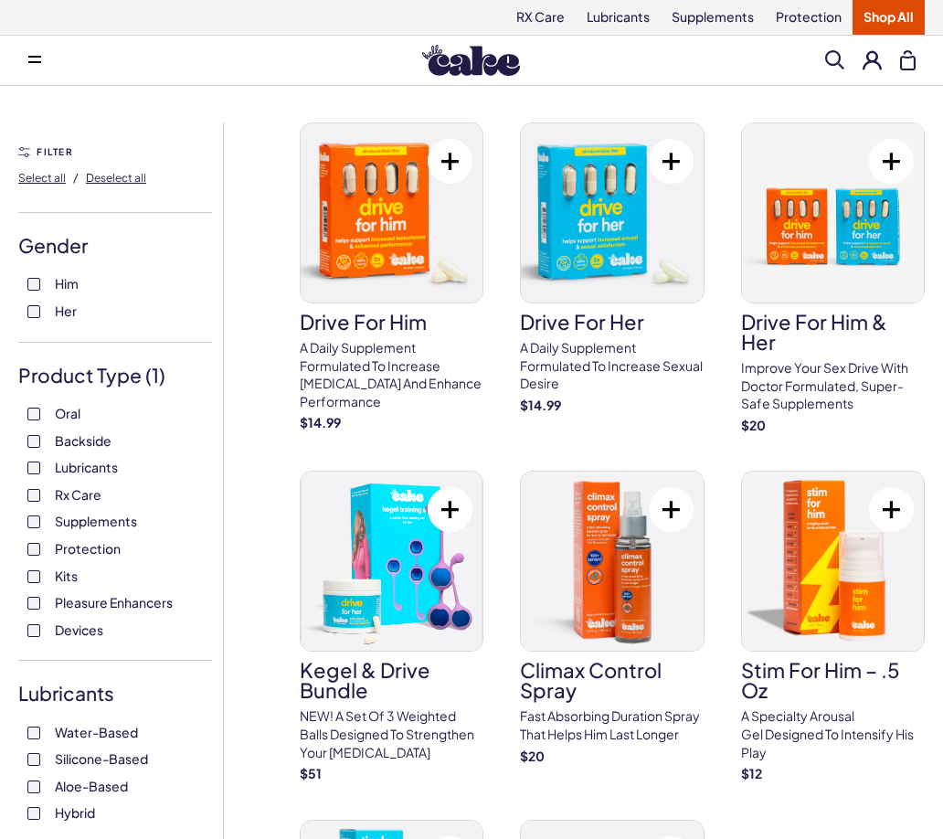
click at [626, 62] on div "Menu Him Her Everything Rx Care Rx For Him Cake ED Meds - To Go The Daily Chew …" at bounding box center [471, 60] width 943 height 37
click at [324, 67] on div "Menu Him Her Everything Rx Care Rx For Him Cake ED Meds - To Go The Daily Chew …" at bounding box center [471, 60] width 943 height 37
click at [42, 59] on button at bounding box center [34, 60] width 37 height 37
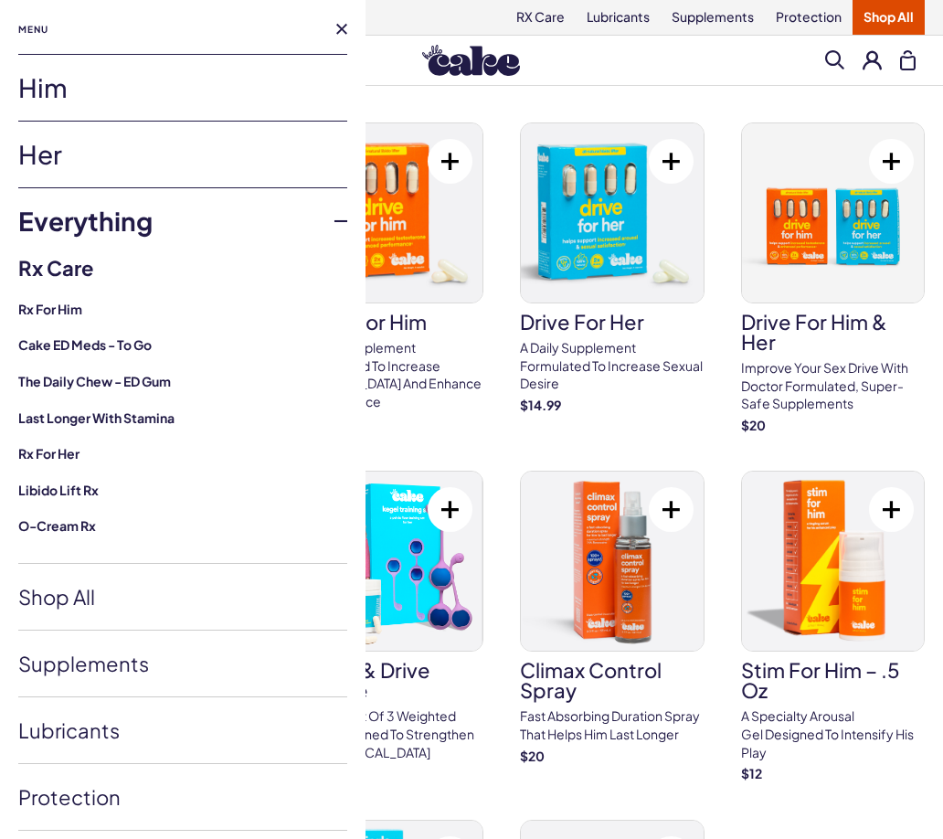
click at [336, 30] on button at bounding box center [341, 29] width 11 height 11
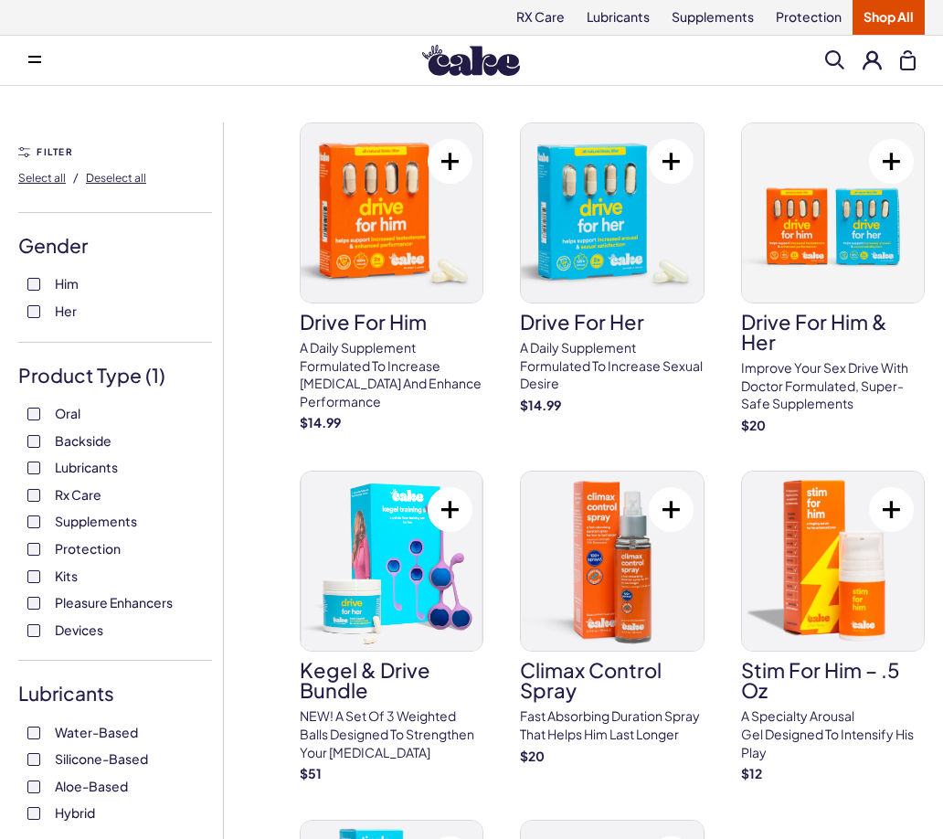
click at [251, 48] on div "Menu Him Her Everything Rx Care Rx For Him Cake ED Meds - To Go The Daily Chew …" at bounding box center [471, 60] width 943 height 37
click at [33, 69] on button at bounding box center [34, 60] width 37 height 37
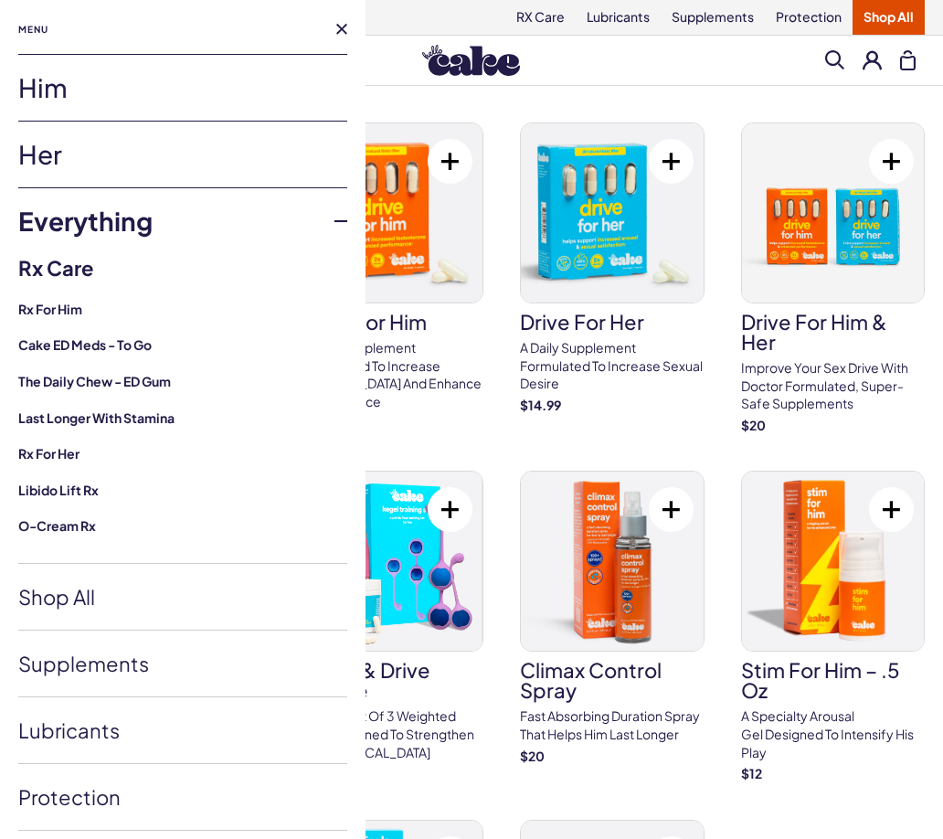
click at [336, 28] on button at bounding box center [341, 29] width 11 height 11
